Goal: Task Accomplishment & Management: Manage account settings

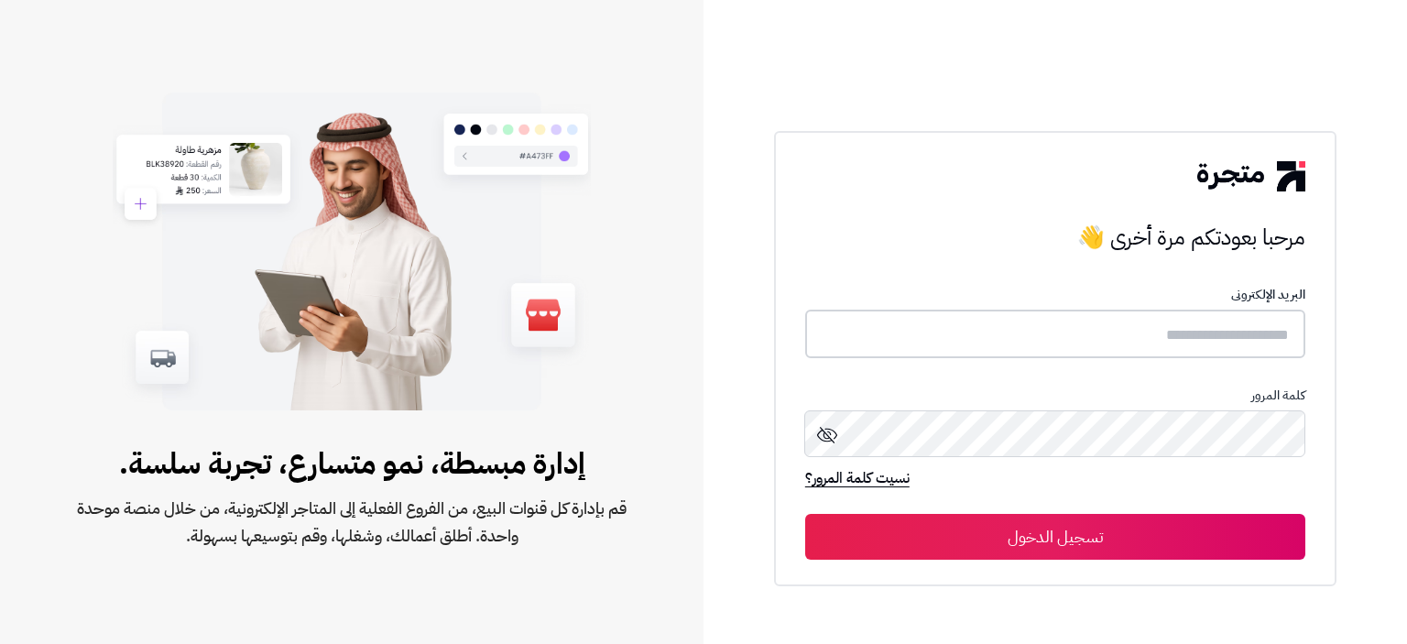
type input "**********"
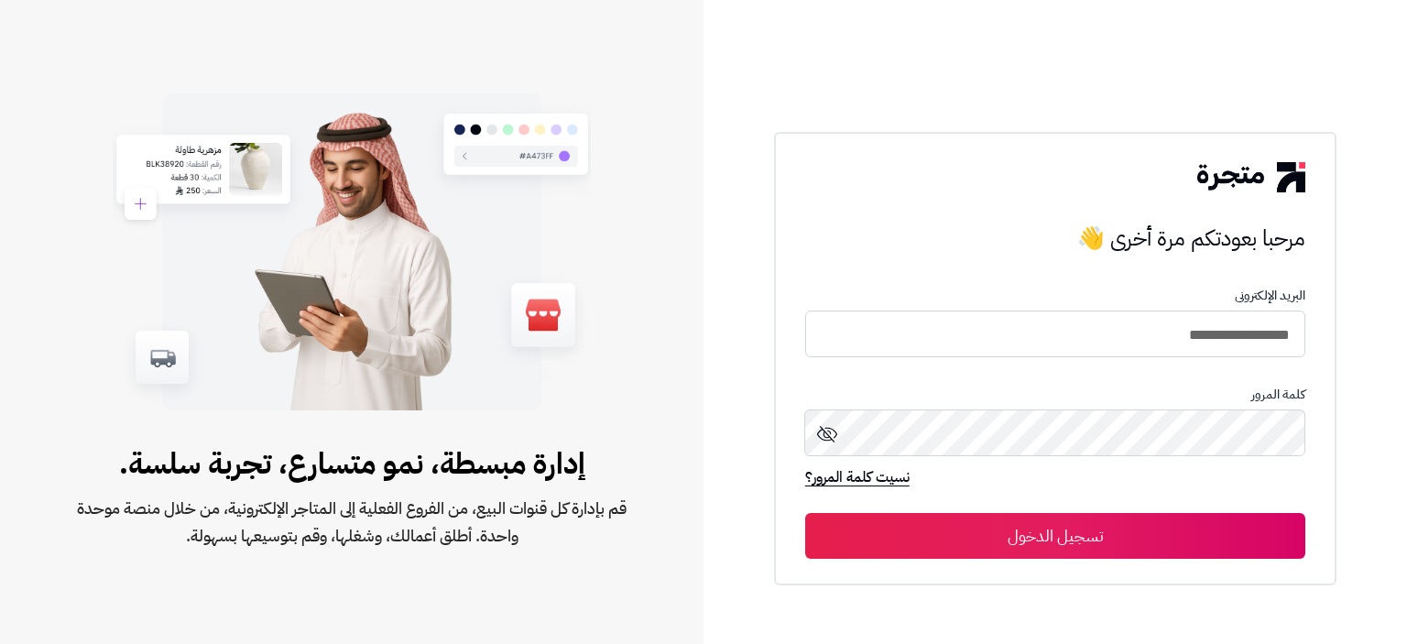
click at [1060, 531] on button "تسجيل الدخول" at bounding box center [1055, 536] width 500 height 46
